Goal: Information Seeking & Learning: Learn about a topic

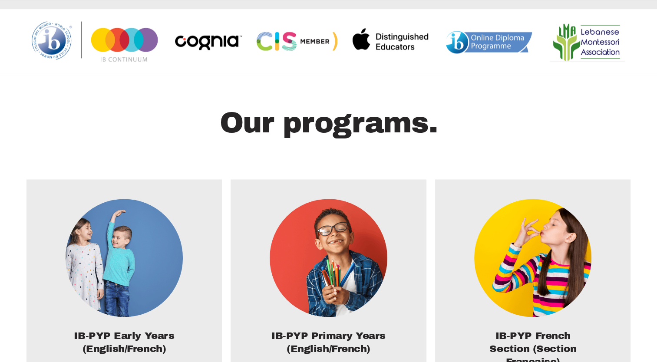
scroll to position [1343, 0]
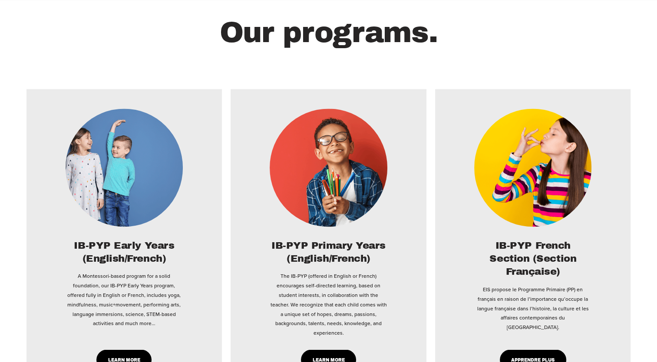
click at [324, 350] on link "Learn More" at bounding box center [328, 360] width 55 height 20
type input "*****"
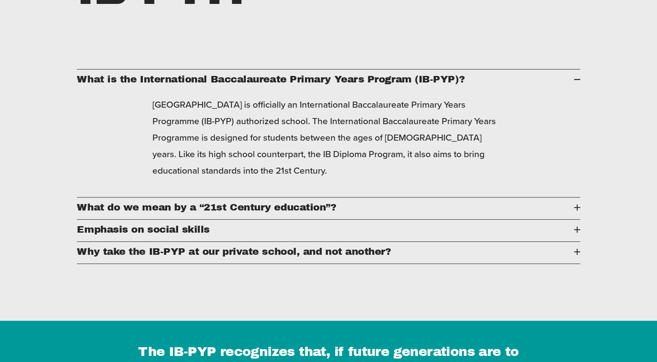
scroll to position [469, 0]
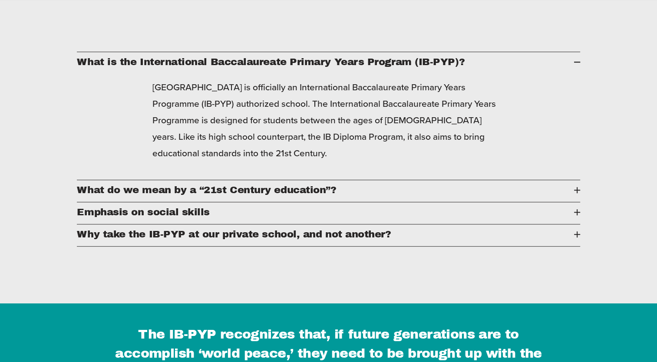
click at [578, 215] on div at bounding box center [577, 212] width 6 height 6
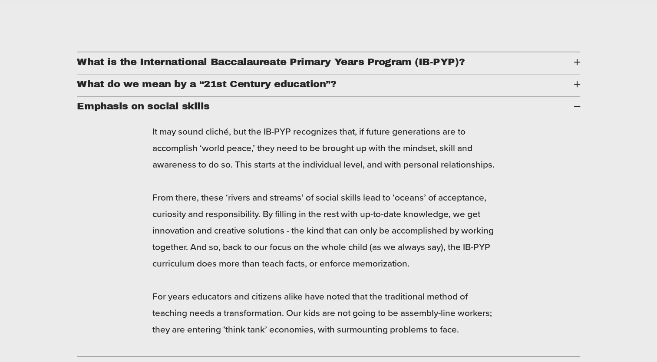
scroll to position [486, 0]
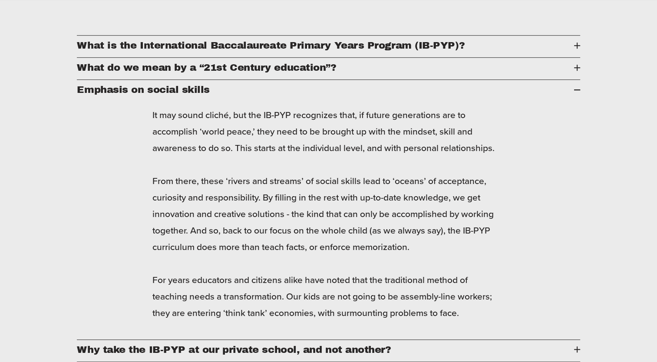
click at [357, 270] on p "It may sound cliché, but the IB-PYP recognizes that, if future generations are …" at bounding box center [328, 214] width 352 height 214
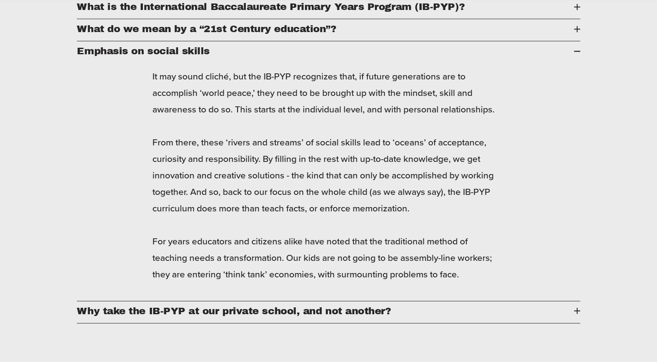
scroll to position [539, 0]
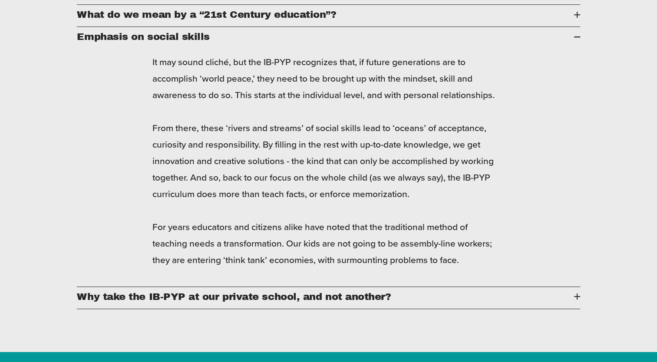
click at [578, 15] on div at bounding box center [577, 14] width 6 height 1
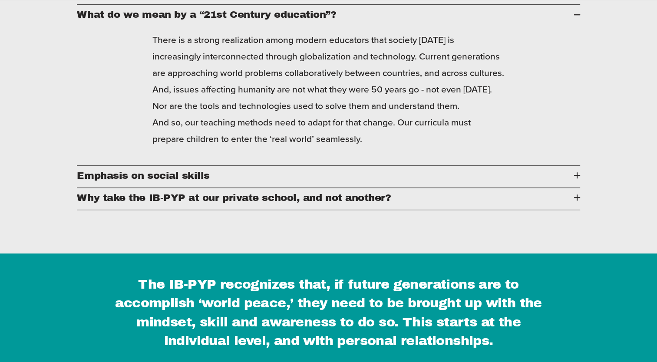
click at [574, 201] on div at bounding box center [577, 198] width 6 height 6
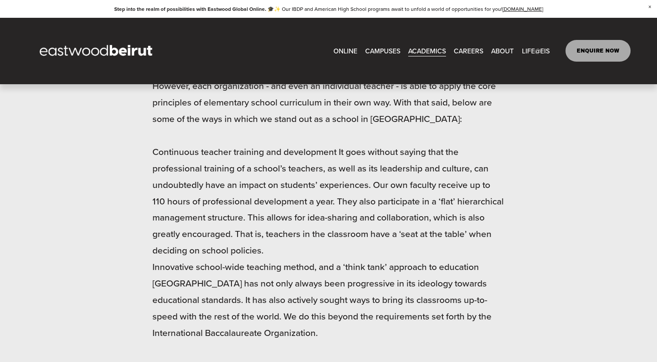
scroll to position [608, 0]
